Goal: Information Seeking & Learning: Check status

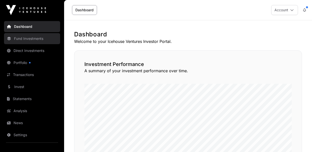
click at [27, 39] on link "Fund Investments" at bounding box center [32, 38] width 56 height 11
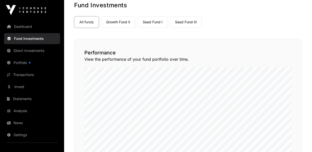
scroll to position [29, 0]
click at [175, 23] on link "Seed Fund III" at bounding box center [186, 22] width 32 height 12
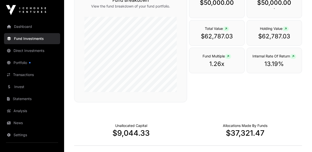
scroll to position [17, 0]
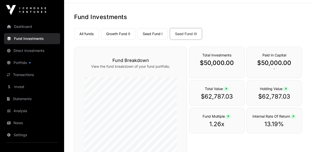
click at [212, 58] on div "Total Investments $50,000.00" at bounding box center [216, 63] width 55 height 32
click at [248, 36] on div "All funds Growth Fund II Seed Fund I Seed Fund III" at bounding box center [188, 33] width 228 height 14
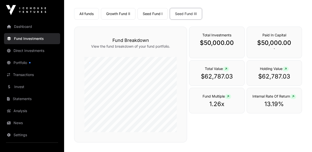
scroll to position [38, 0]
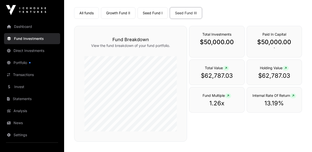
click at [216, 67] on span "Total Value" at bounding box center [217, 68] width 24 height 4
click at [257, 72] on p "$62,787.03" at bounding box center [274, 76] width 45 height 8
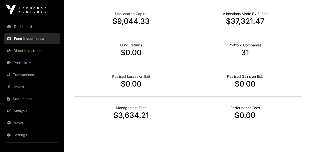
scroll to position [188, 0]
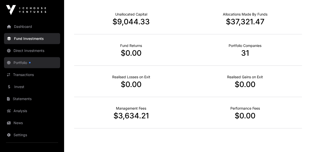
click at [22, 59] on link "Portfolio" at bounding box center [32, 62] width 56 height 11
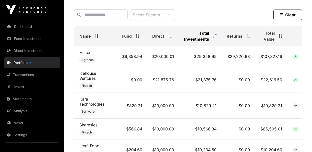
scroll to position [209, 0]
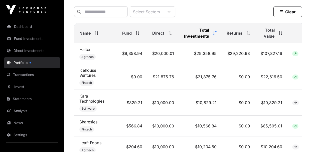
click at [96, 32] on icon at bounding box center [97, 33] width 4 height 4
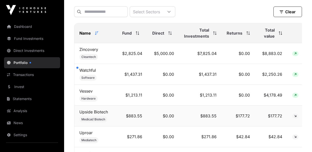
scroll to position [213, 0]
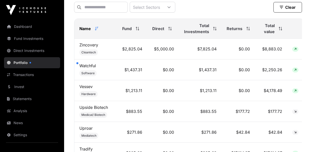
click at [97, 30] on icon at bounding box center [97, 29] width 4 height 4
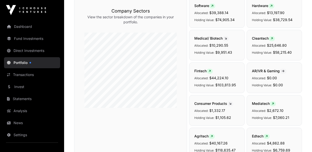
scroll to position [0, 0]
